Goal: Task Accomplishment & Management: Use online tool/utility

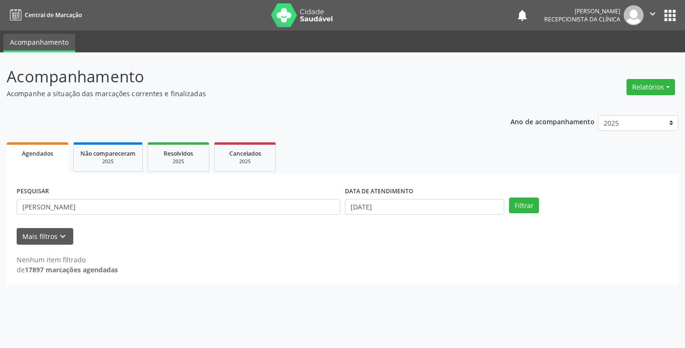
drag, startPoint x: 0, startPoint y: 0, endPoint x: 119, endPoint y: 217, distance: 247.5
click at [119, 217] on div "PESQUISAR [PERSON_NAME]" at bounding box center [178, 202] width 328 height 37
drag, startPoint x: 118, startPoint y: 216, endPoint x: 114, endPoint y: 211, distance: 6.1
click at [116, 214] on div "PESQUISAR [PERSON_NAME]" at bounding box center [178, 202] width 328 height 37
click at [114, 211] on input "[PERSON_NAME]" at bounding box center [178, 207] width 323 height 16
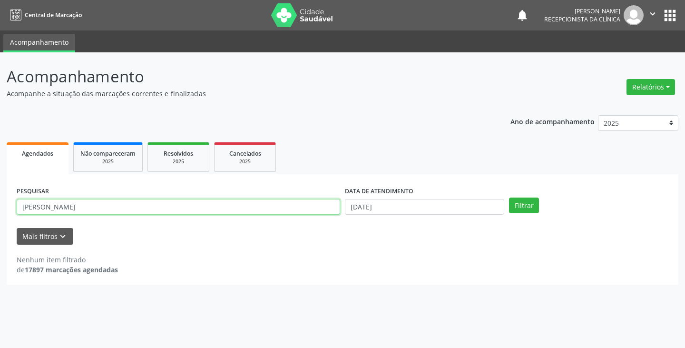
click at [114, 211] on input "[PERSON_NAME]" at bounding box center [178, 207] width 323 height 16
click at [509, 197] on button "Filtrar" at bounding box center [524, 205] width 30 height 16
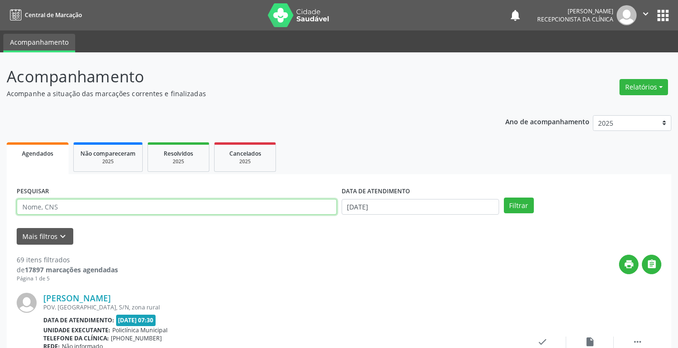
click at [229, 211] on input "text" at bounding box center [177, 207] width 320 height 16
click at [504, 197] on button "Filtrar" at bounding box center [519, 205] width 30 height 16
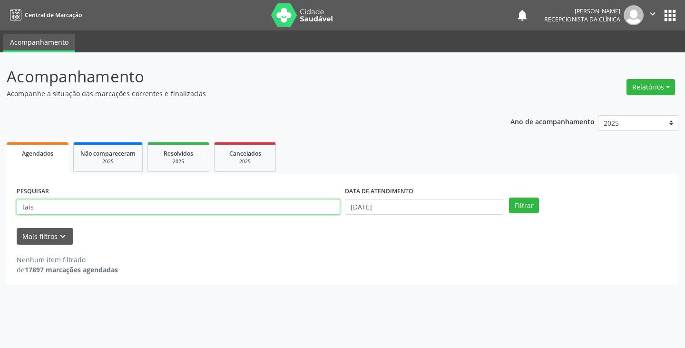
click at [319, 208] on input "tais" at bounding box center [178, 207] width 323 height 16
type input "t"
type input "pr"
click at [509, 197] on button "Filtrar" at bounding box center [524, 205] width 30 height 16
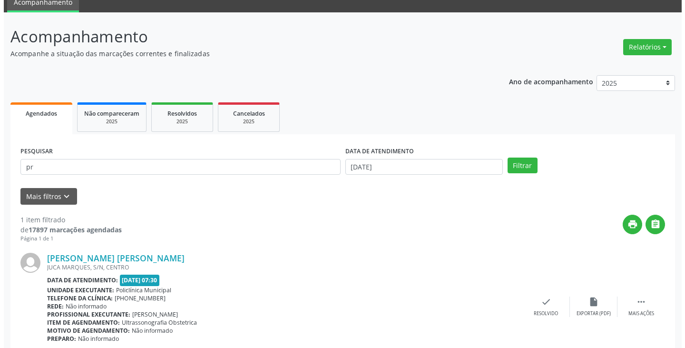
scroll to position [80, 0]
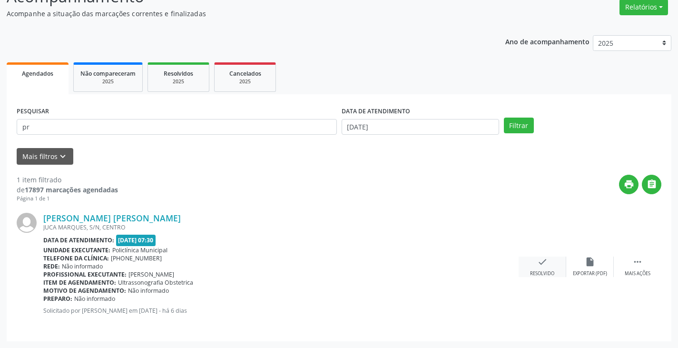
click at [541, 262] on icon "check" at bounding box center [542, 261] width 10 height 10
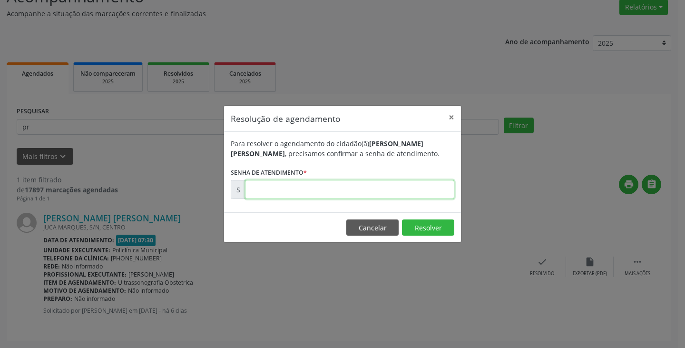
click at [392, 188] on input "text" at bounding box center [349, 189] width 209 height 19
type input "00176447"
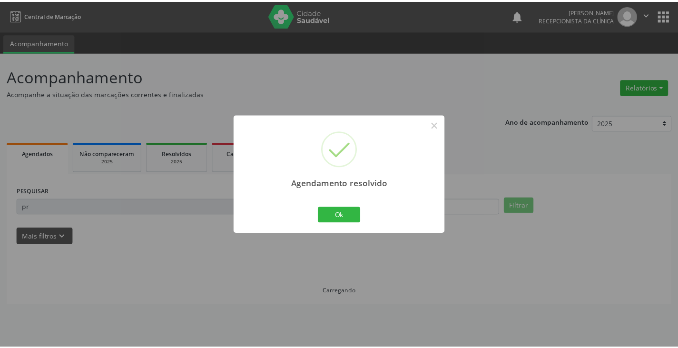
scroll to position [0, 0]
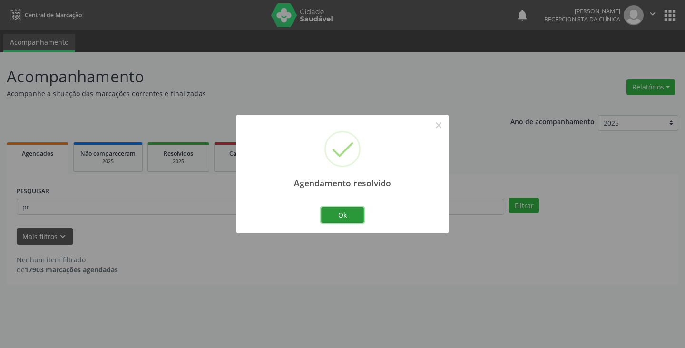
drag, startPoint x: 344, startPoint y: 213, endPoint x: 312, endPoint y: 204, distance: 32.8
click at [339, 210] on button "Ok" at bounding box center [342, 215] width 43 height 16
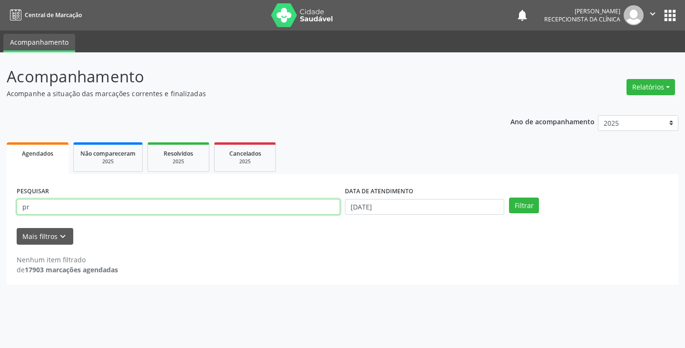
click at [304, 205] on input "pr" at bounding box center [178, 207] width 323 height 16
type input "p"
type input "vit"
click at [509, 197] on button "Filtrar" at bounding box center [524, 205] width 30 height 16
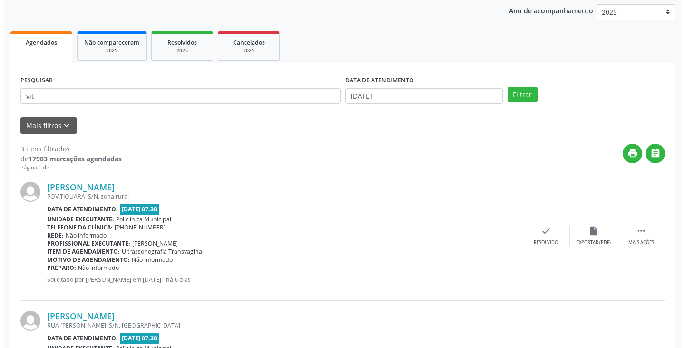
scroll to position [285, 0]
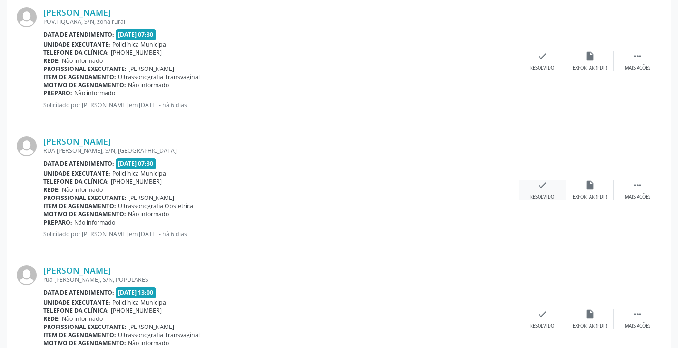
click at [530, 185] on div "check Resolvido" at bounding box center [542, 190] width 48 height 20
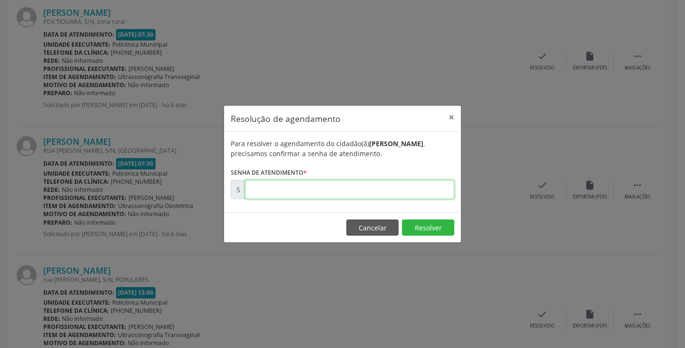
click at [419, 192] on input "text" at bounding box center [349, 189] width 209 height 19
type input "00176571"
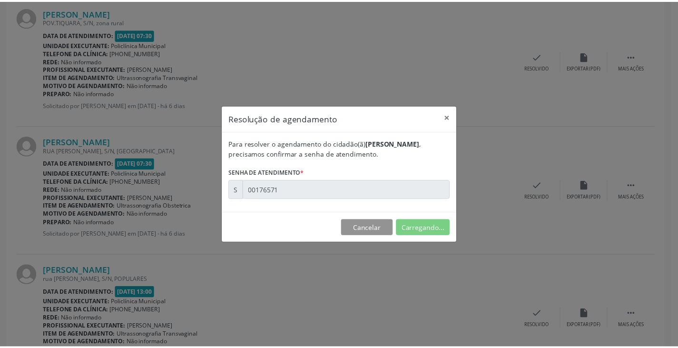
scroll to position [0, 0]
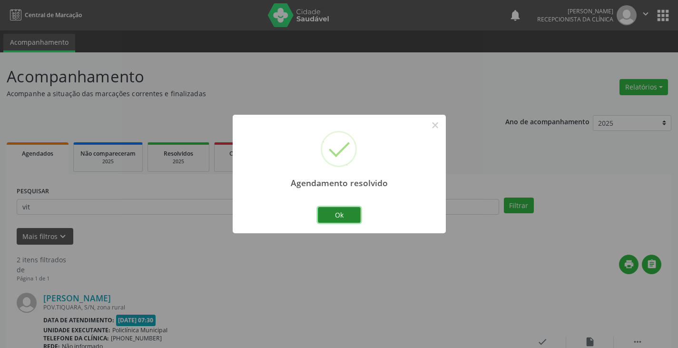
click at [336, 212] on button "Ok" at bounding box center [339, 215] width 43 height 16
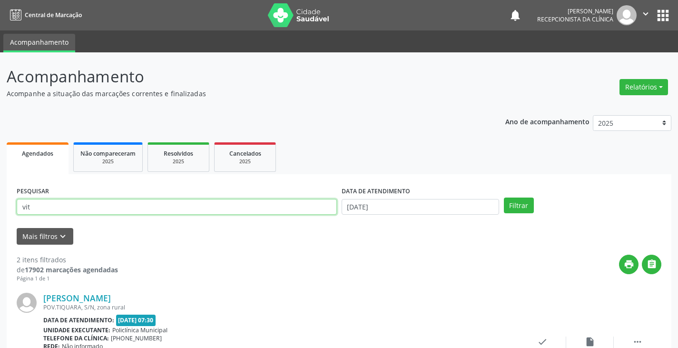
click at [315, 210] on input "vit" at bounding box center [177, 207] width 320 height 16
type input "v"
type input "ke"
click at [504, 197] on button "Filtrar" at bounding box center [519, 205] width 30 height 16
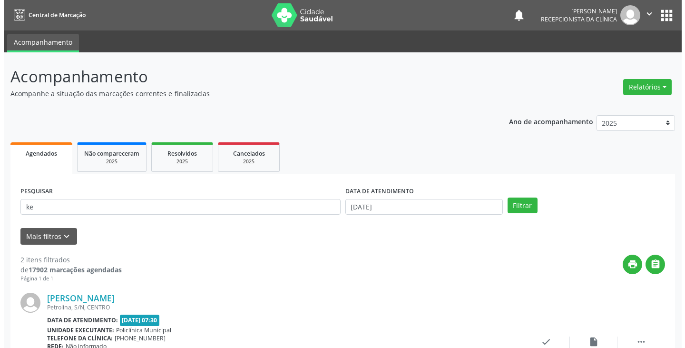
scroll to position [95, 0]
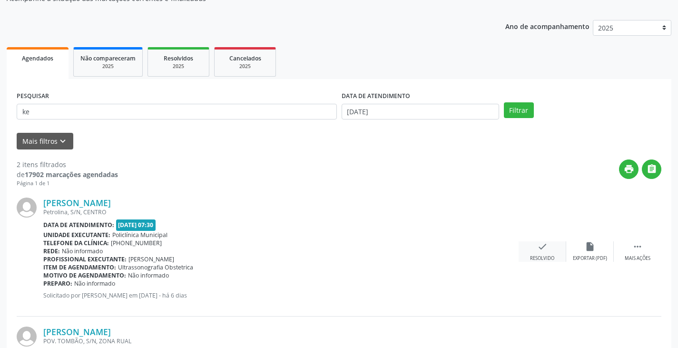
click at [538, 249] on icon "check" at bounding box center [542, 246] width 10 height 10
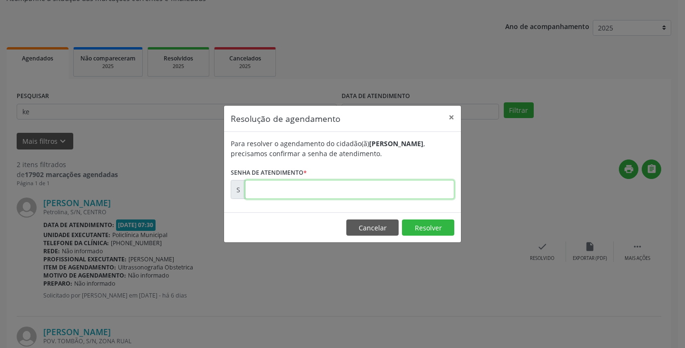
click at [420, 196] on input "text" at bounding box center [349, 189] width 209 height 19
type input "00176482"
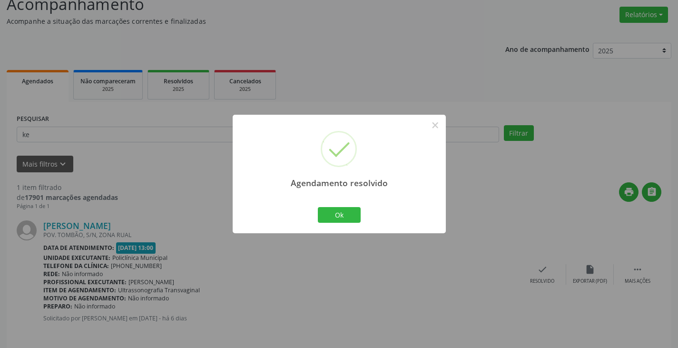
scroll to position [80, 0]
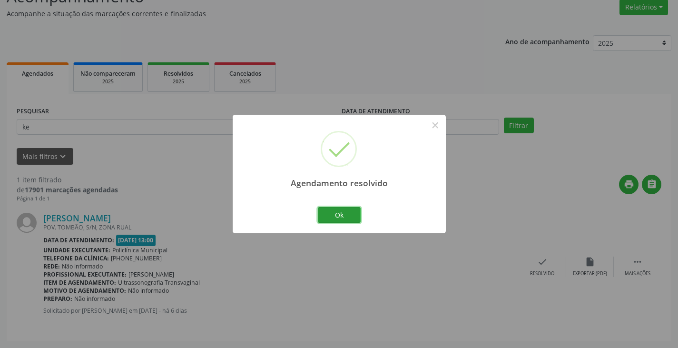
drag, startPoint x: 339, startPoint y: 211, endPoint x: 239, endPoint y: 133, distance: 126.7
click at [323, 202] on div "Agendamento resolvido × Ok Cancel" at bounding box center [339, 174] width 213 height 118
drag, startPoint x: 337, startPoint y: 217, endPoint x: 260, endPoint y: 150, distance: 102.5
click at [322, 205] on div "Ok Cancel" at bounding box center [338, 215] width 47 height 20
click at [329, 208] on button "Ok" at bounding box center [339, 215] width 43 height 16
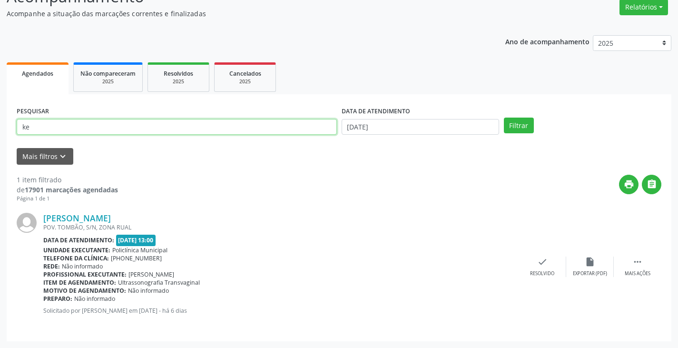
click at [246, 127] on input "ke" at bounding box center [177, 127] width 320 height 16
type input "k"
click at [504, 117] on button "Filtrar" at bounding box center [519, 125] width 30 height 16
click at [203, 126] on input "mil" at bounding box center [177, 127] width 320 height 16
type input "m"
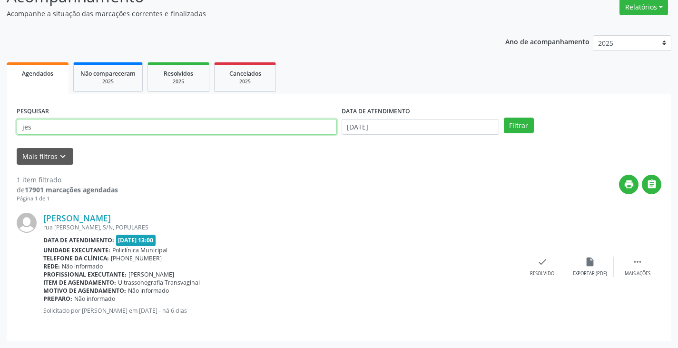
type input "jes"
click at [504, 117] on button "Filtrar" at bounding box center [519, 125] width 30 height 16
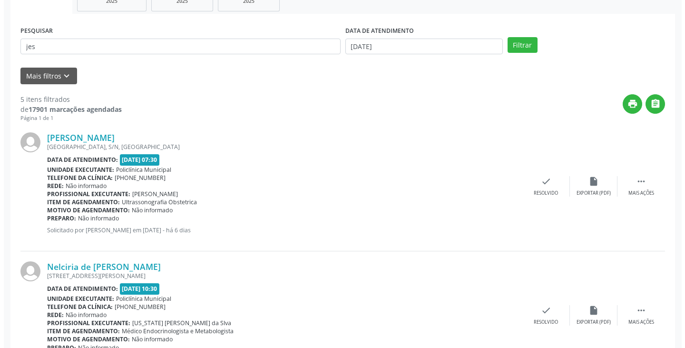
scroll to position [190, 0]
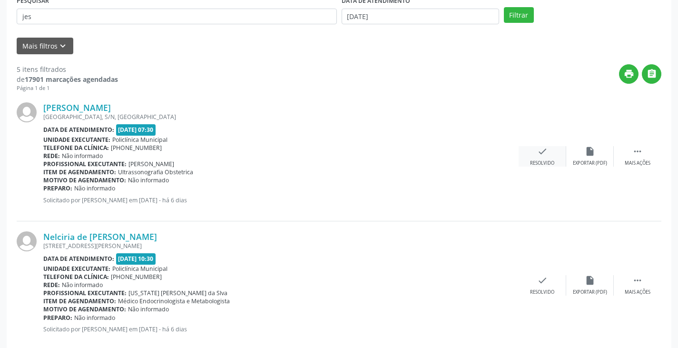
click at [537, 155] on icon "check" at bounding box center [542, 151] width 10 height 10
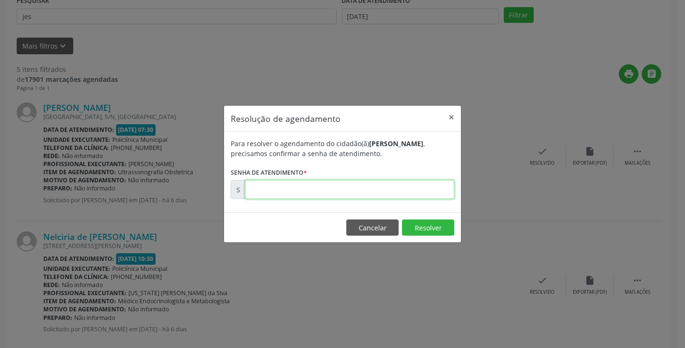
click at [399, 190] on input "text" at bounding box center [349, 189] width 209 height 19
type input "00176480"
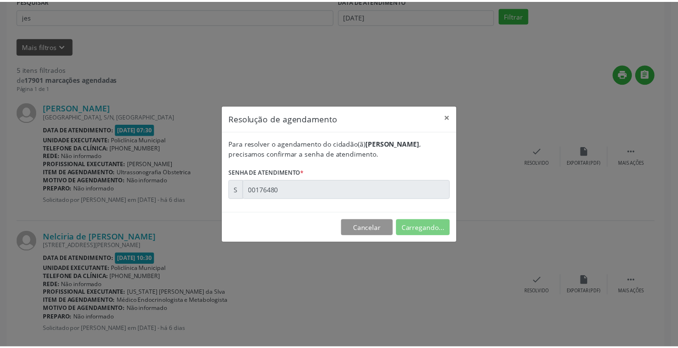
scroll to position [0, 0]
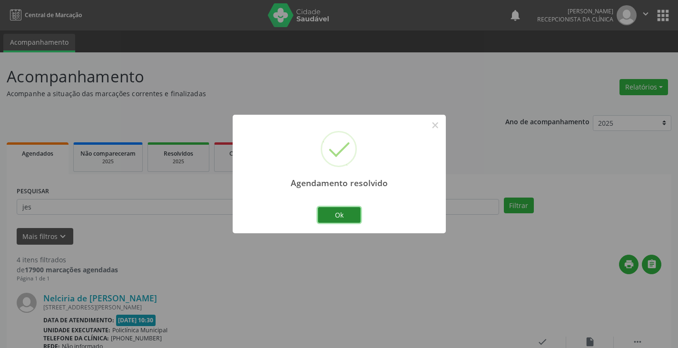
click at [345, 213] on button "Ok" at bounding box center [339, 215] width 43 height 16
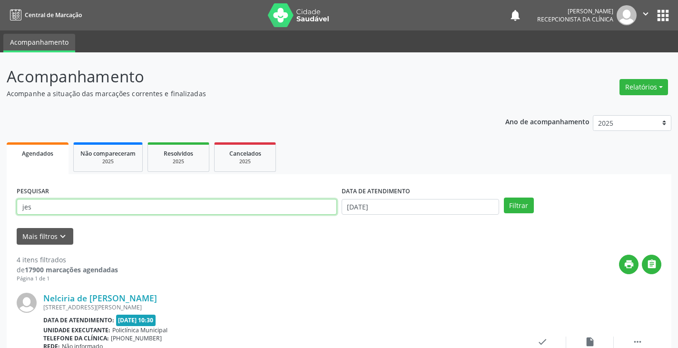
click at [325, 208] on input "jes" at bounding box center [177, 207] width 320 height 16
type input "j"
type input "ra"
click at [504, 197] on button "Filtrar" at bounding box center [519, 205] width 30 height 16
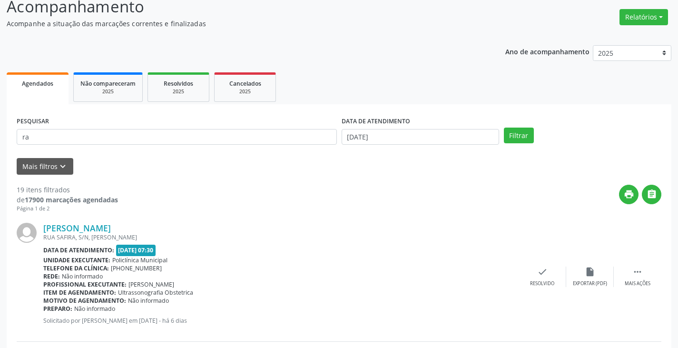
scroll to position [143, 0]
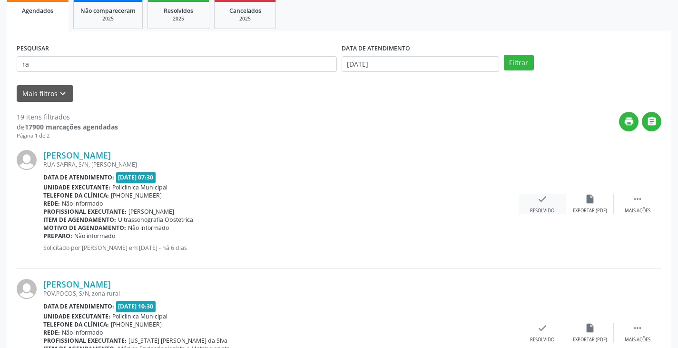
click at [537, 197] on icon "check" at bounding box center [542, 199] width 10 height 10
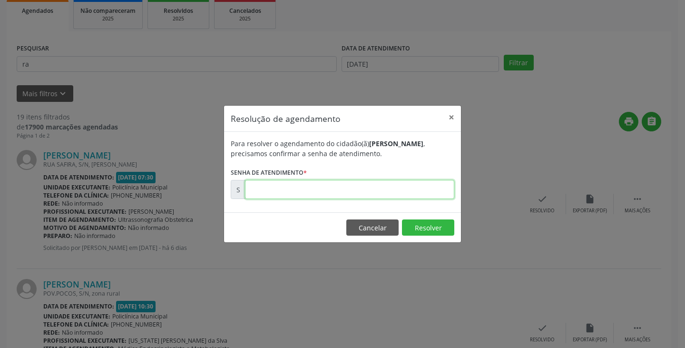
click at [414, 190] on input "text" at bounding box center [349, 189] width 209 height 19
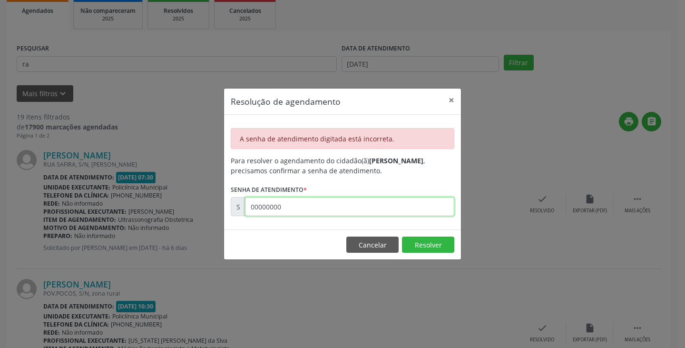
click at [336, 210] on input "00000000" at bounding box center [349, 206] width 209 height 19
type input "0"
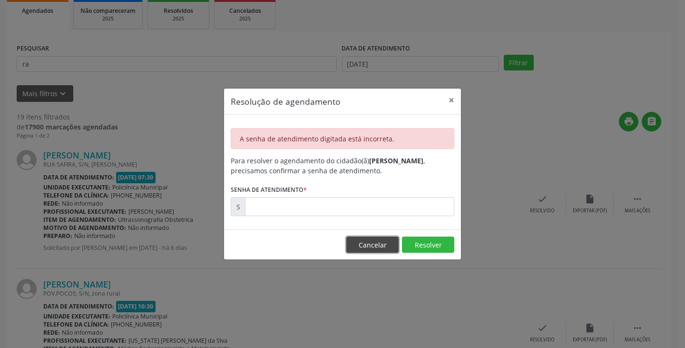
click at [378, 246] on button "Cancelar" at bounding box center [372, 244] width 52 height 16
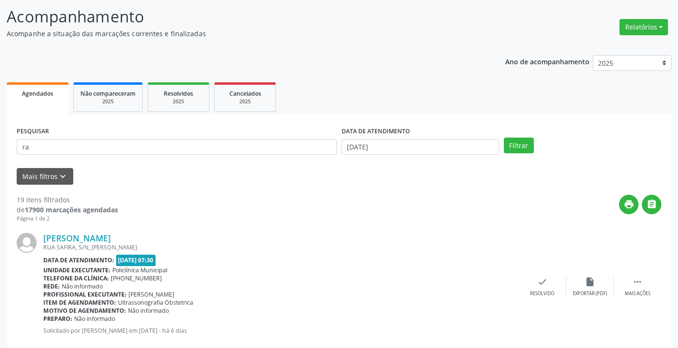
scroll to position [0, 0]
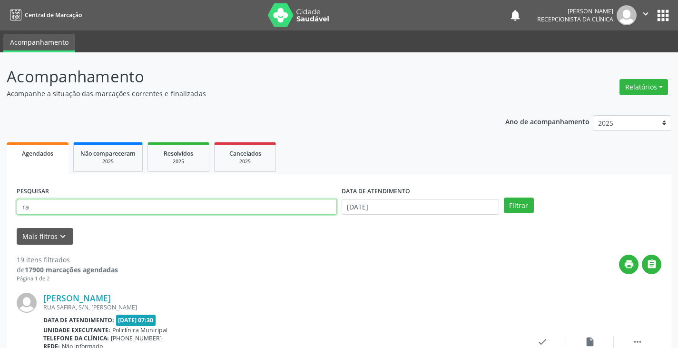
click at [237, 213] on input "ra" at bounding box center [177, 207] width 320 height 16
type input "r"
type input "sin"
click at [504, 197] on button "Filtrar" at bounding box center [519, 205] width 30 height 16
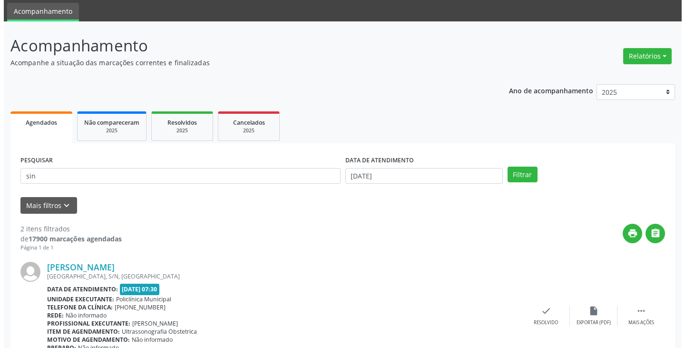
scroll to position [48, 0]
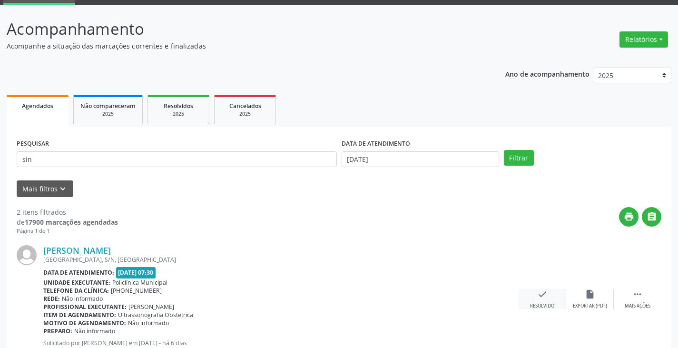
click at [536, 292] on div "check Resolvido" at bounding box center [542, 299] width 48 height 20
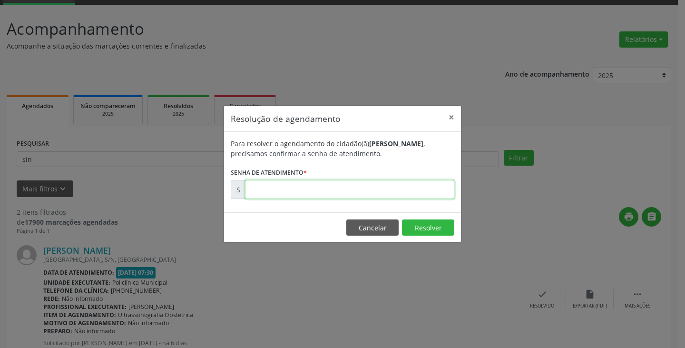
click at [386, 196] on input "text" at bounding box center [349, 189] width 209 height 19
type input "00176461"
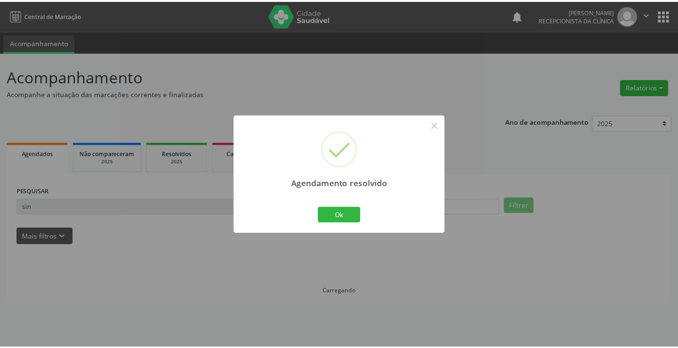
scroll to position [0, 0]
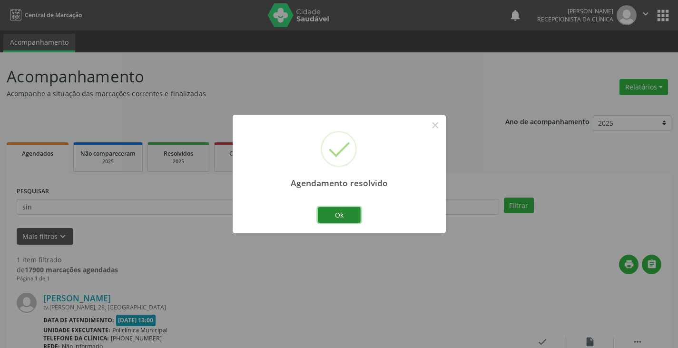
click at [339, 213] on button "Ok" at bounding box center [339, 215] width 43 height 16
